Goal: Transaction & Acquisition: Subscribe to service/newsletter

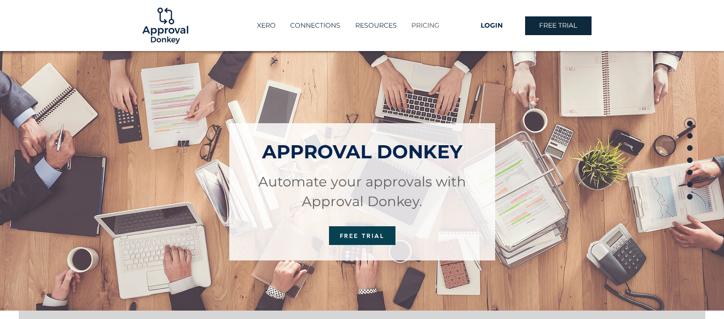
click at [430, 24] on p "PRICING" at bounding box center [425, 25] width 37 height 15
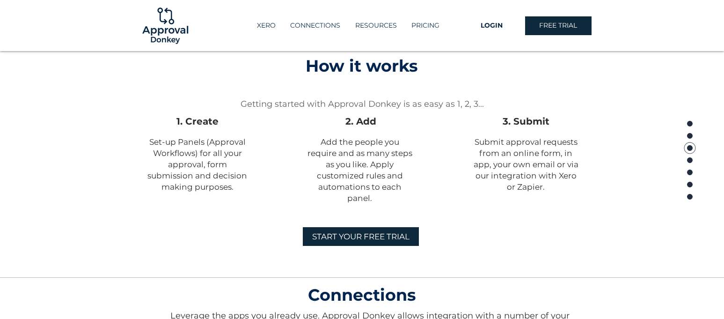
scroll to position [620, 0]
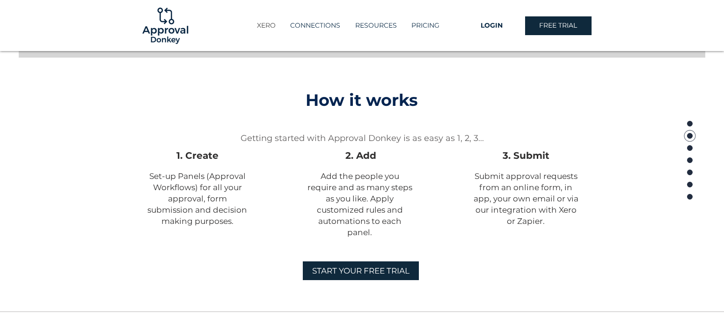
click at [268, 26] on p "XERO" at bounding box center [266, 25] width 28 height 15
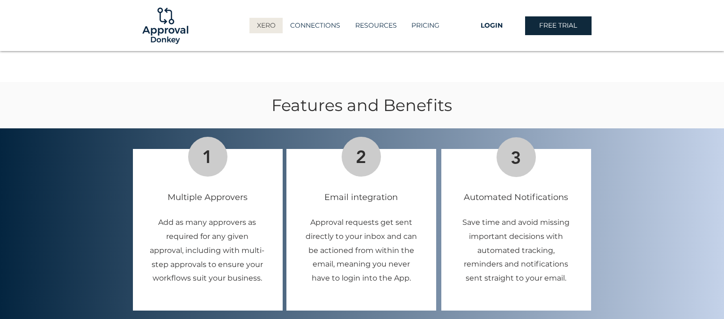
scroll to position [937, 0]
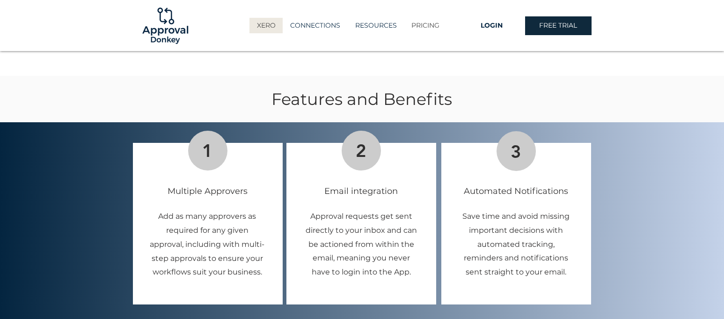
click at [431, 25] on p "PRICING" at bounding box center [425, 25] width 37 height 15
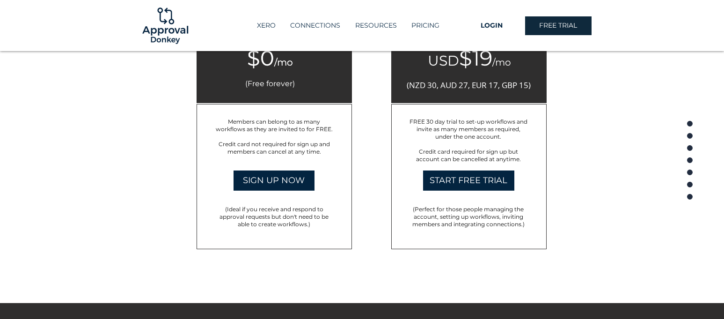
scroll to position [1556, 0]
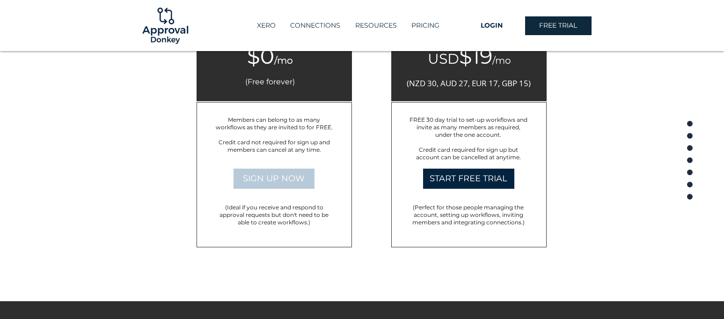
click at [294, 179] on span "SIGN UP NOW" at bounding box center [274, 179] width 62 height 12
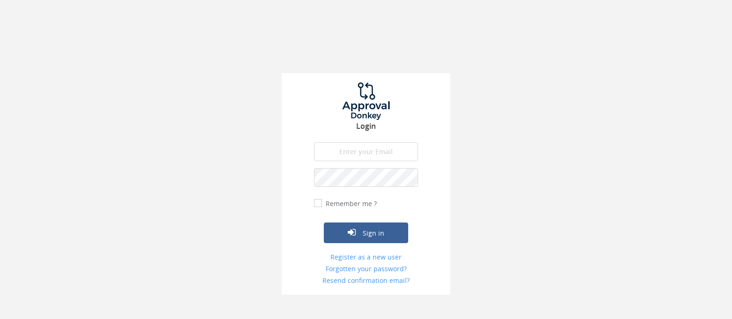
click at [375, 146] on input "email" at bounding box center [366, 151] width 104 height 19
type input "jim@i-panic.com"
click at [317, 204] on input "Remember me ?" at bounding box center [317, 203] width 6 height 6
checkbox input "true"
click at [377, 257] on link "Register as a new user" at bounding box center [366, 256] width 104 height 9
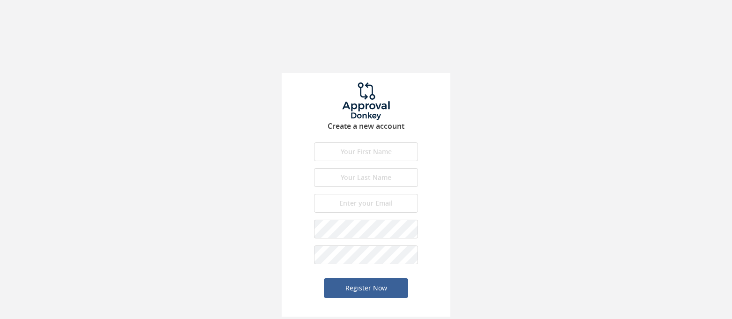
click at [393, 145] on input "text" at bounding box center [366, 151] width 104 height 19
type input "J"
type input "L"
type input "jim@i-panic.com"
click at [372, 287] on button "Register Now" at bounding box center [366, 288] width 84 height 20
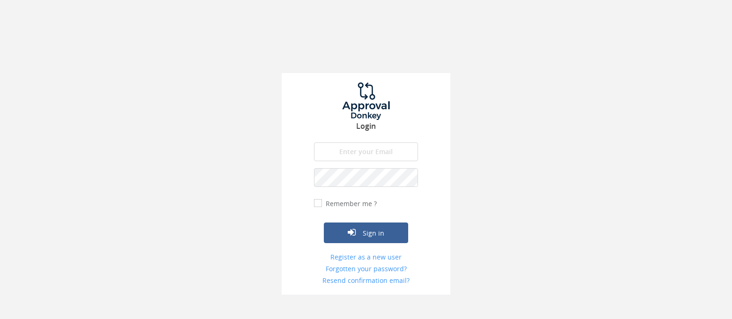
click at [331, 207] on label "Remember me ?" at bounding box center [349, 203] width 53 height 9
click at [320, 207] on input "Remember me ?" at bounding box center [317, 203] width 6 height 6
checkbox input "true"
type input "jim@i-panic.com"
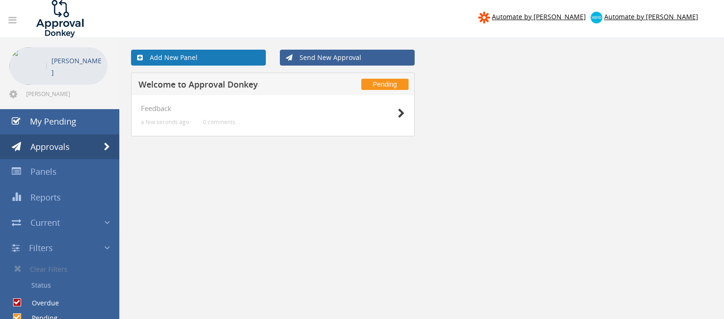
click at [188, 59] on link "Add New Panel" at bounding box center [198, 58] width 135 height 16
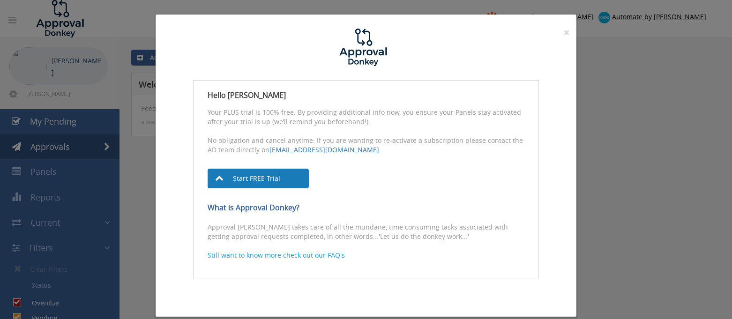
click at [282, 175] on link "Start FREE Trial" at bounding box center [257, 179] width 101 height 20
